Goal: Book appointment/travel/reservation

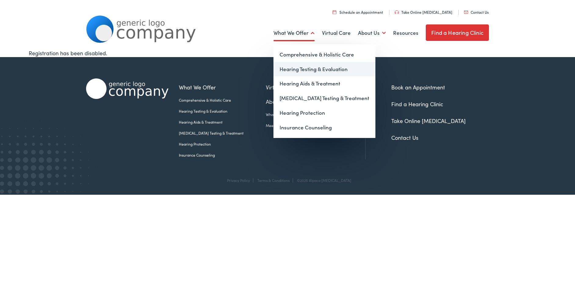
click at [300, 67] on link "Hearing Testing & Evaluation" at bounding box center [325, 69] width 102 height 15
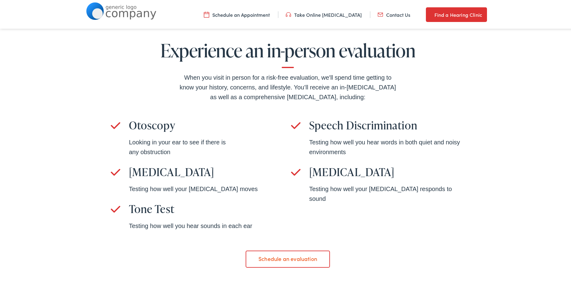
scroll to position [397, 0]
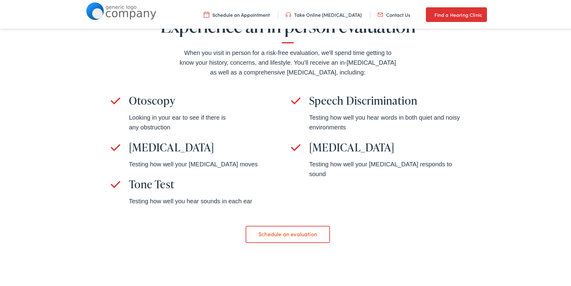
click at [310, 234] on link "Schedule an evaluation" at bounding box center [287, 233] width 84 height 17
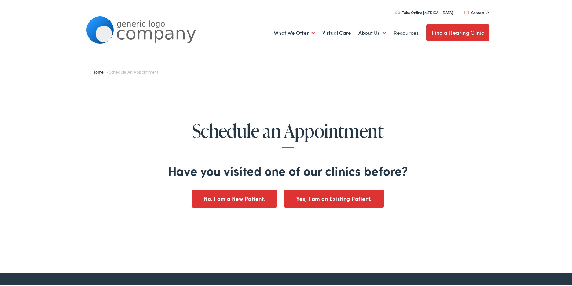
click at [234, 199] on button "No, I am a New Patient." at bounding box center [234, 198] width 85 height 18
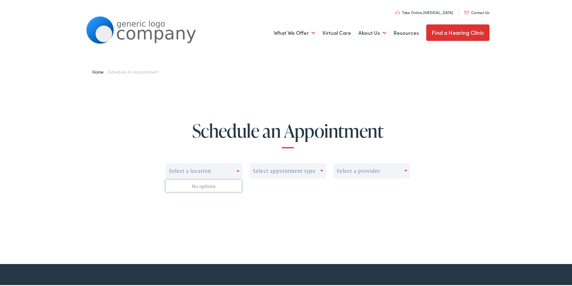
click at [236, 171] on div at bounding box center [238, 169] width 5 height 9
click at [318, 169] on div "Select appointment type" at bounding box center [287, 169] width 77 height 15
click at [404, 171] on div at bounding box center [406, 169] width 5 height 9
click at [246, 139] on h1 "Schedule an Appointment" at bounding box center [287, 134] width 529 height 28
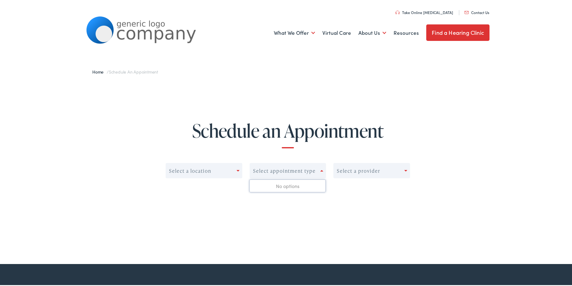
click at [274, 165] on div "Select appointment type" at bounding box center [287, 169] width 77 height 15
click at [179, 169] on div "Select a location" at bounding box center [190, 170] width 42 height 6
click at [236, 172] on div at bounding box center [238, 169] width 5 height 9
click at [472, 12] on link "Contact Us" at bounding box center [476, 11] width 25 height 5
